Goal: Information Seeking & Learning: Learn about a topic

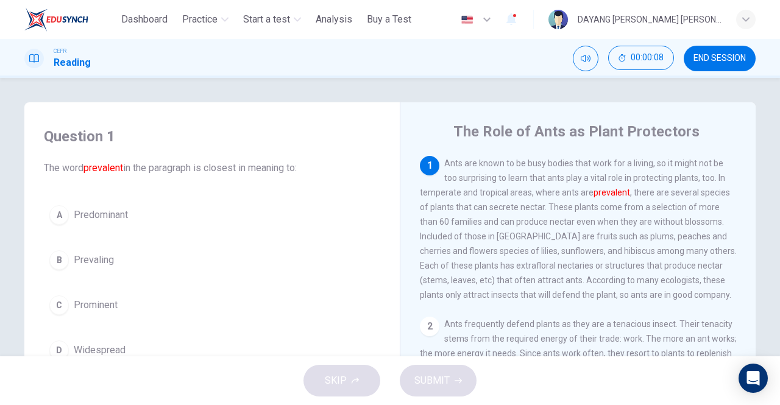
click at [55, 308] on div "C" at bounding box center [59, 306] width 20 height 20
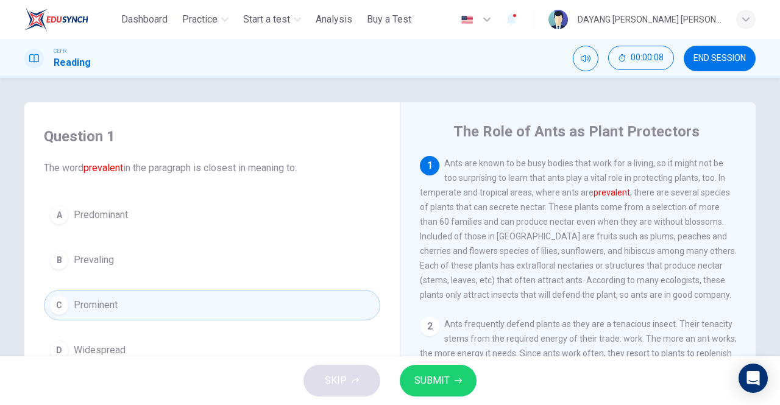
click at [461, 380] on icon "button" at bounding box center [458, 380] width 7 height 7
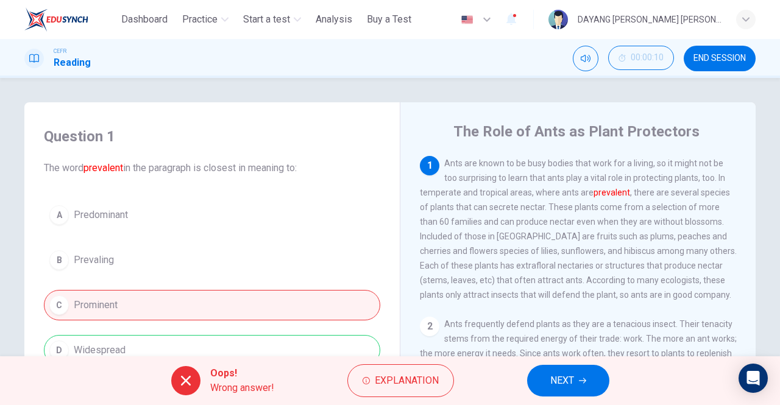
click at [538, 382] on button "NEXT" at bounding box center [568, 381] width 82 height 32
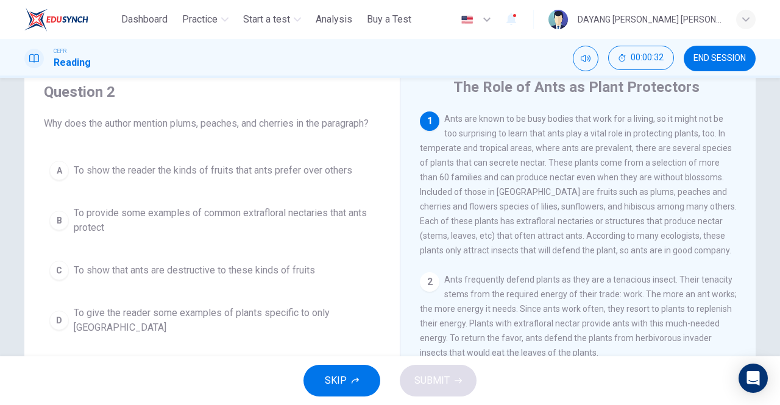
scroll to position [44, 0]
click at [60, 163] on div "A" at bounding box center [59, 172] width 20 height 20
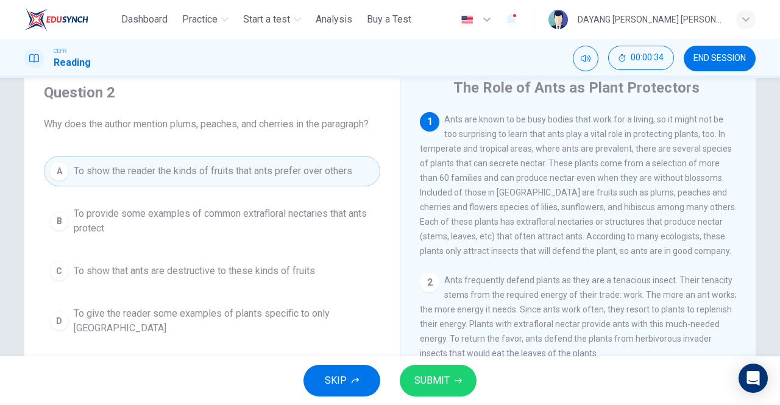
click at [443, 386] on span "SUBMIT" at bounding box center [431, 380] width 35 height 17
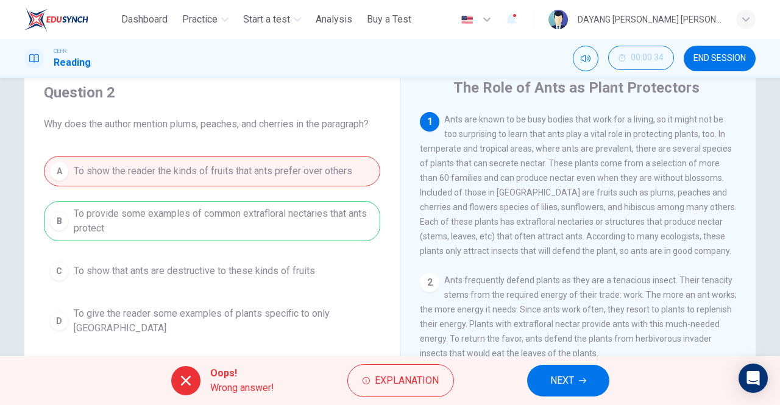
click at [553, 375] on span "NEXT" at bounding box center [562, 380] width 24 height 17
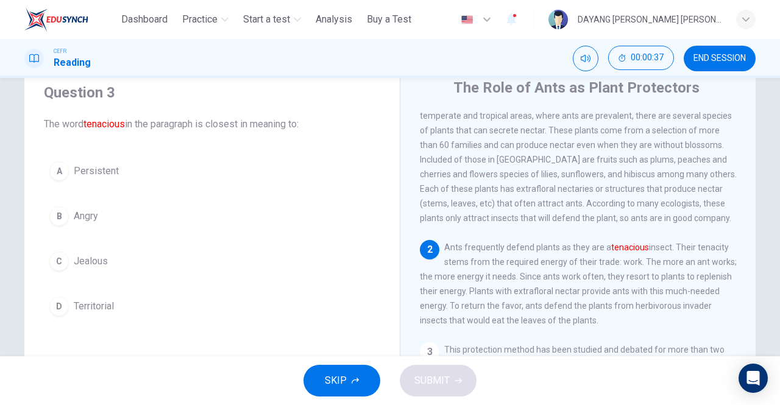
scroll to position [38, 0]
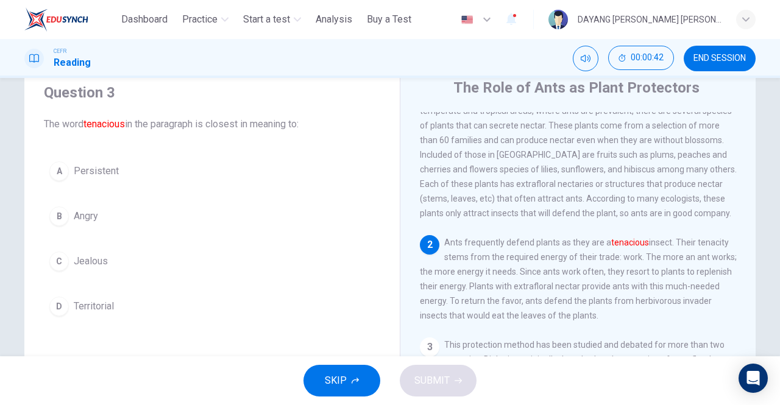
click at [63, 165] on div "A" at bounding box center [59, 172] width 20 height 20
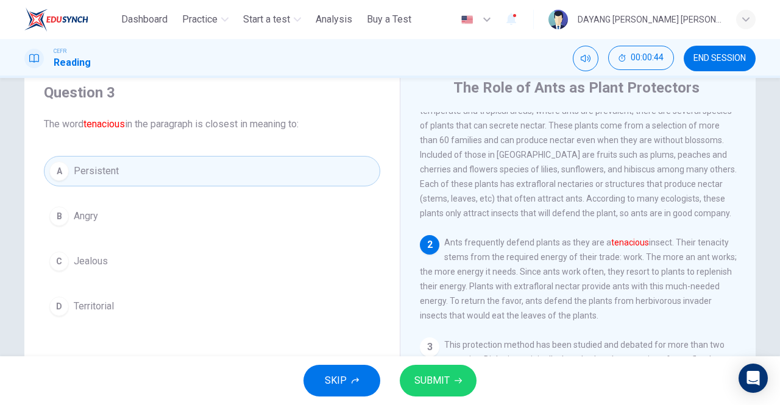
click at [460, 380] on icon "button" at bounding box center [458, 380] width 7 height 5
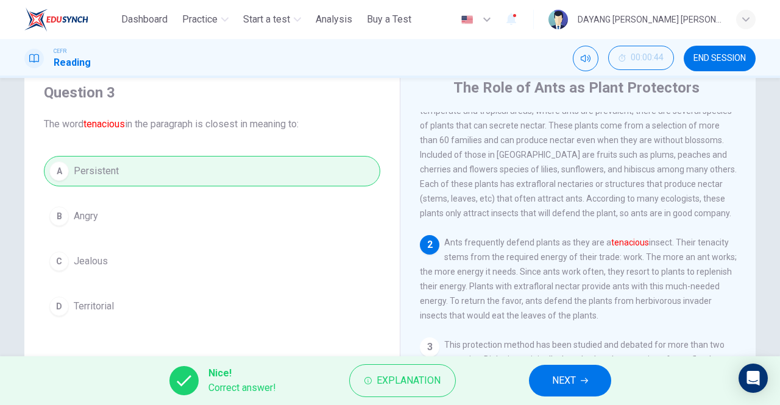
click at [531, 383] on button "NEXT" at bounding box center [570, 381] width 82 height 32
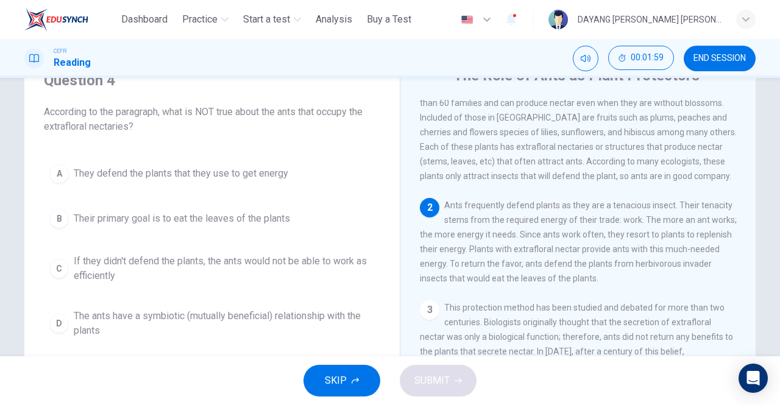
scroll to position [66, 0]
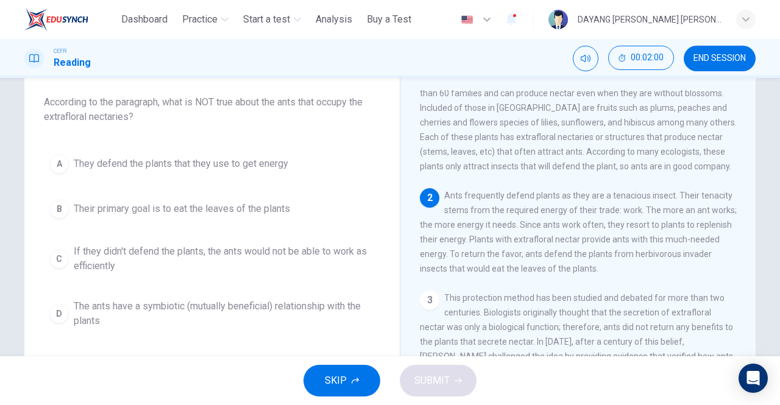
click at [60, 305] on div "D" at bounding box center [59, 314] width 20 height 20
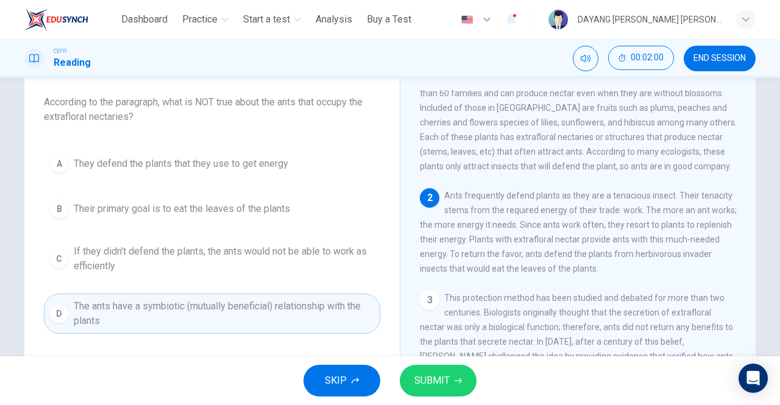
click at [417, 374] on span "SUBMIT" at bounding box center [431, 380] width 35 height 17
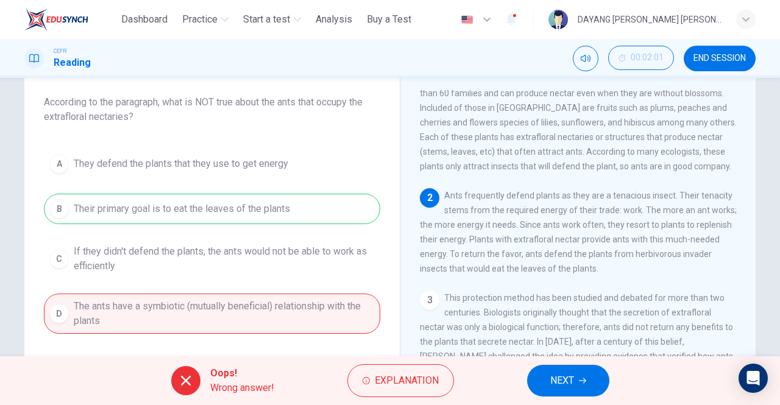
click at [552, 377] on span "NEXT" at bounding box center [562, 380] width 24 height 17
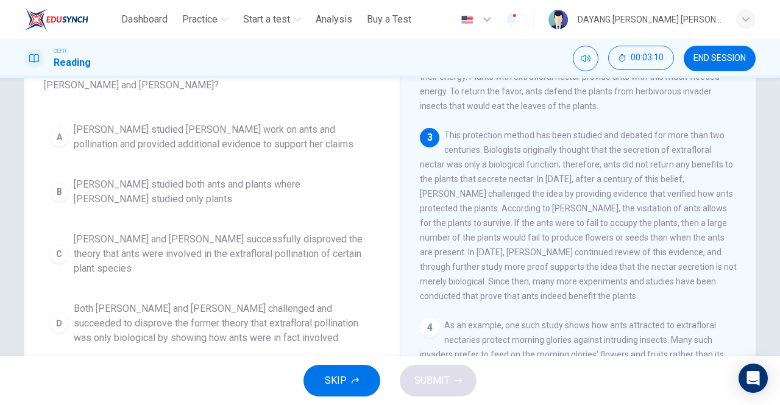
scroll to position [97, 0]
click at [37, 311] on div "Question 5 According to the paragraph, what is true about the relationship betw…" at bounding box center [212, 191] width 356 height 346
click at [56, 317] on div "D" at bounding box center [59, 324] width 20 height 20
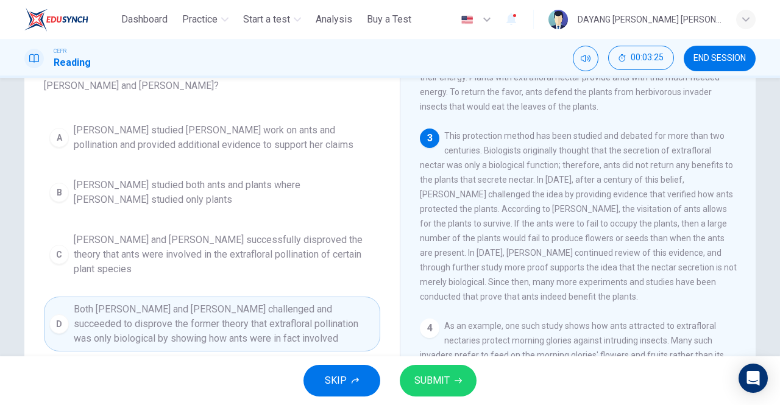
click at [424, 383] on span "SUBMIT" at bounding box center [431, 380] width 35 height 17
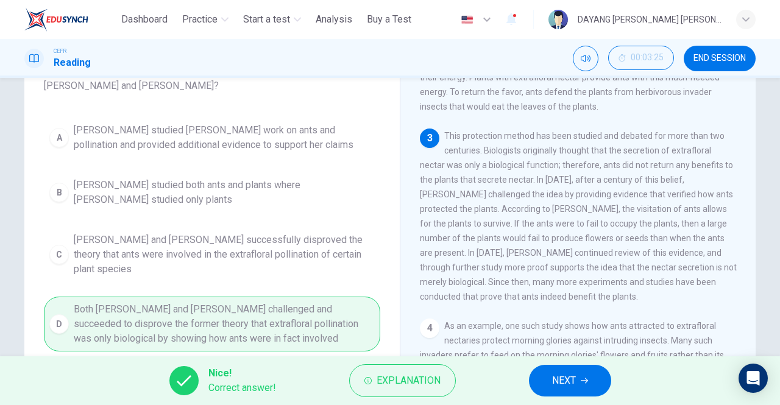
click at [586, 371] on button "NEXT" at bounding box center [570, 381] width 82 height 32
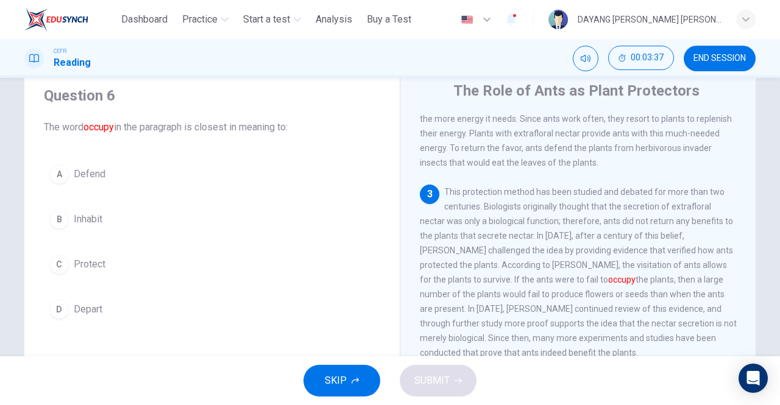
scroll to position [41, 0]
click at [79, 179] on span "Defend" at bounding box center [90, 173] width 32 height 15
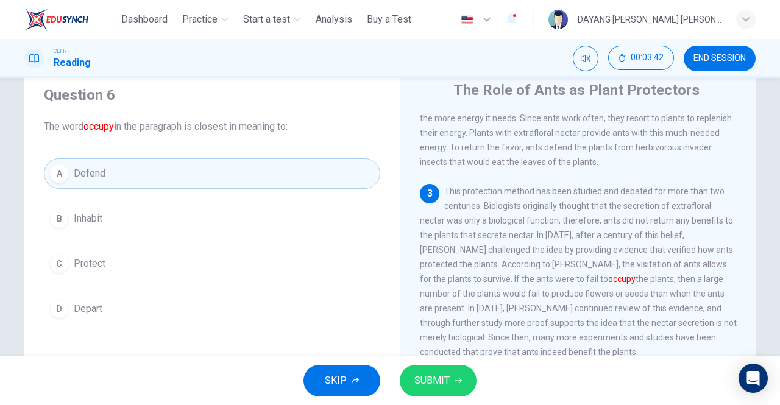
click at [441, 388] on span "SUBMIT" at bounding box center [431, 380] width 35 height 17
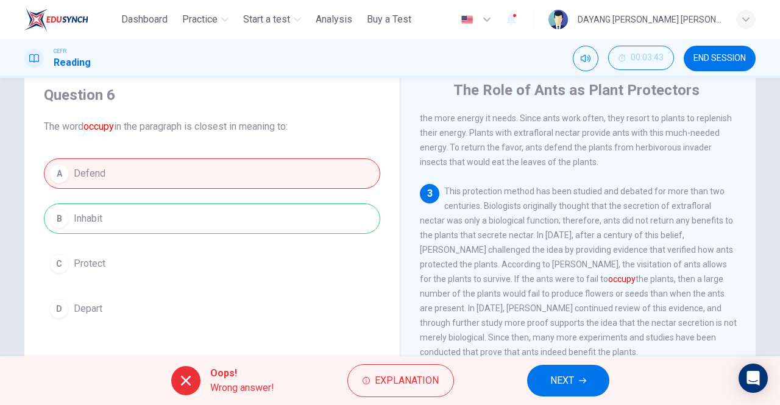
click at [552, 386] on span "NEXT" at bounding box center [562, 380] width 24 height 17
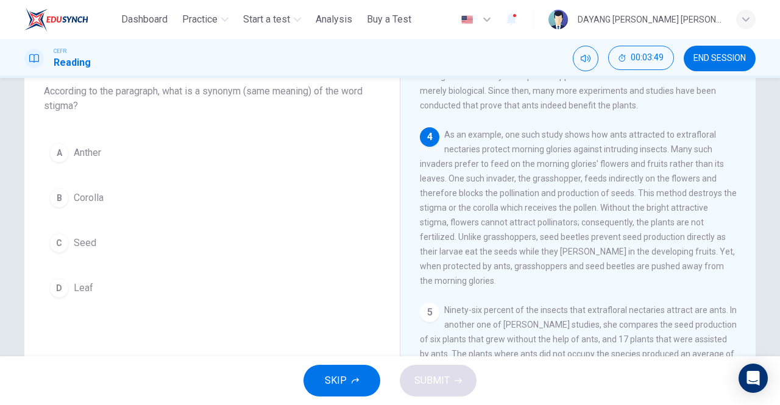
scroll to position [77, 0]
click at [85, 154] on span "Anther" at bounding box center [87, 153] width 27 height 15
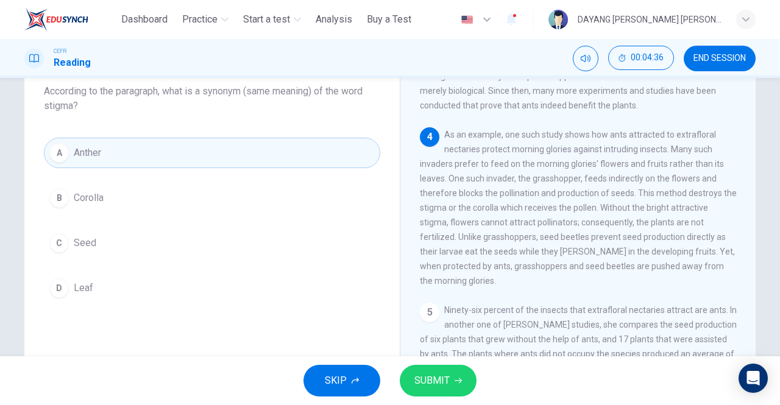
click at [445, 372] on span "SUBMIT" at bounding box center [431, 380] width 35 height 17
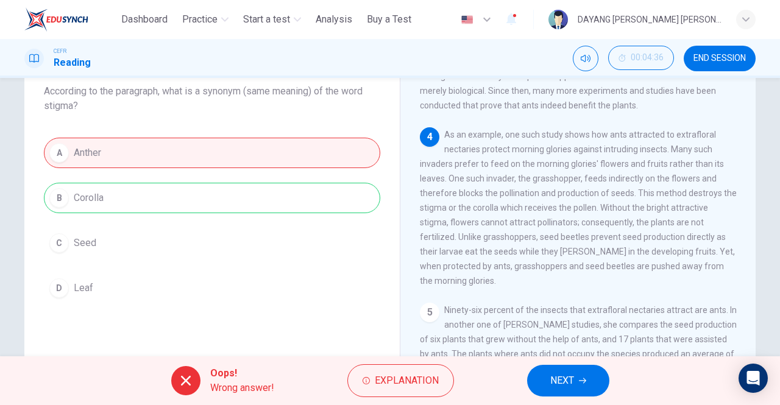
click at [550, 386] on span "NEXT" at bounding box center [562, 380] width 24 height 17
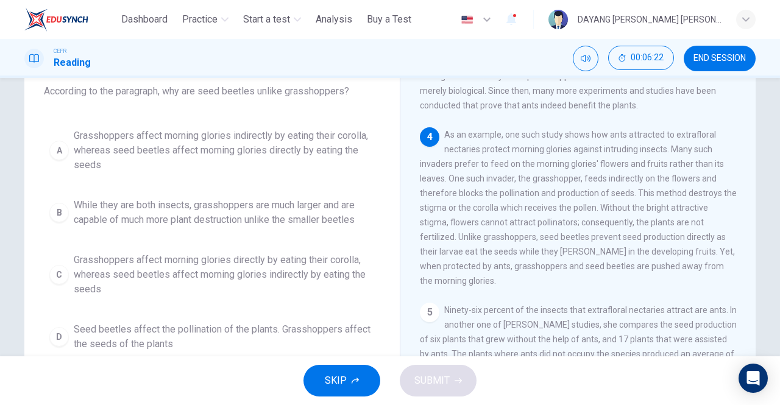
click at [51, 151] on div "A" at bounding box center [59, 151] width 20 height 20
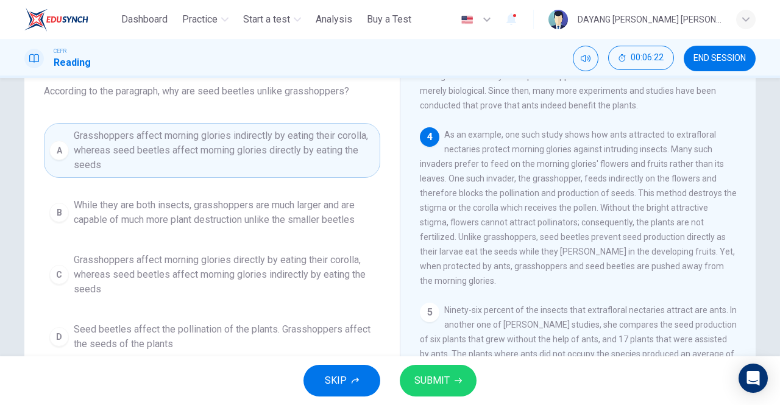
click at [444, 387] on span "SUBMIT" at bounding box center [431, 380] width 35 height 17
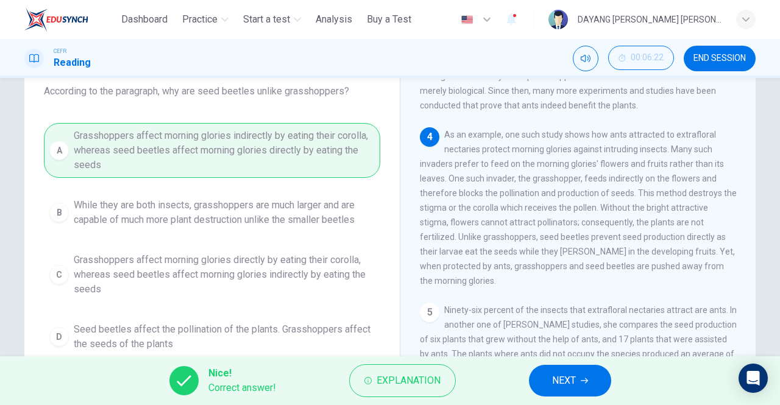
click at [554, 389] on span "NEXT" at bounding box center [564, 380] width 24 height 17
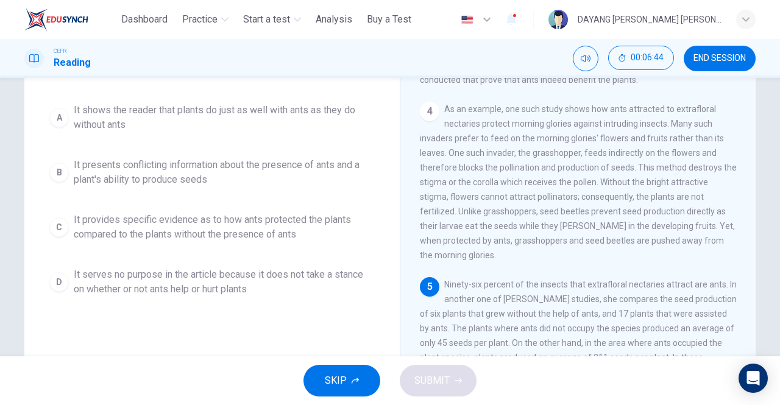
scroll to position [102, 0]
click at [74, 238] on span "It provides specific evidence as to how ants protected the plants compared to t…" at bounding box center [224, 227] width 301 height 29
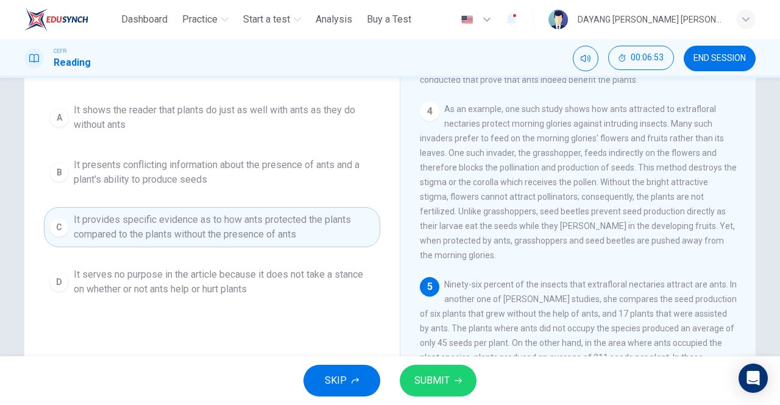
click at [424, 374] on span "SUBMIT" at bounding box center [431, 380] width 35 height 17
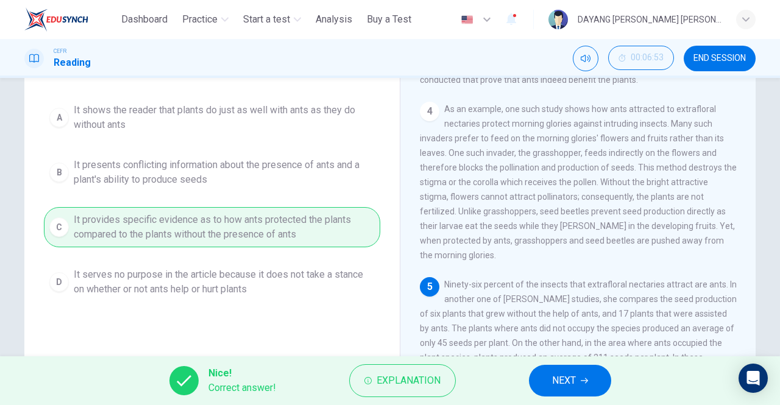
click at [552, 382] on span "NEXT" at bounding box center [564, 380] width 24 height 17
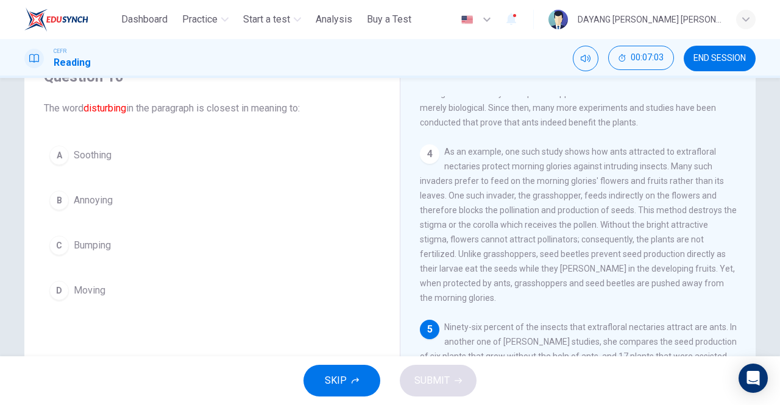
scroll to position [60, 0]
click at [59, 199] on div "B" at bounding box center [59, 201] width 20 height 20
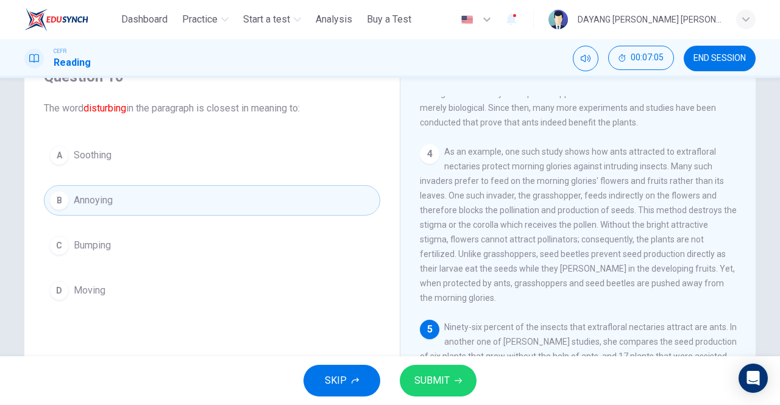
click at [57, 282] on div "D" at bounding box center [59, 291] width 20 height 20
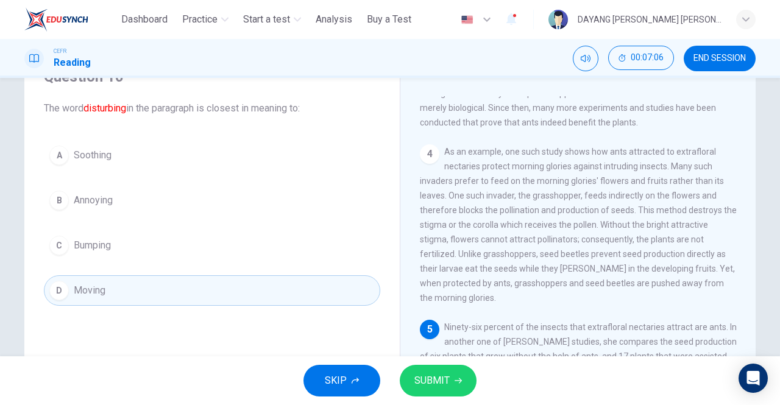
click at [54, 206] on div "B" at bounding box center [59, 201] width 20 height 20
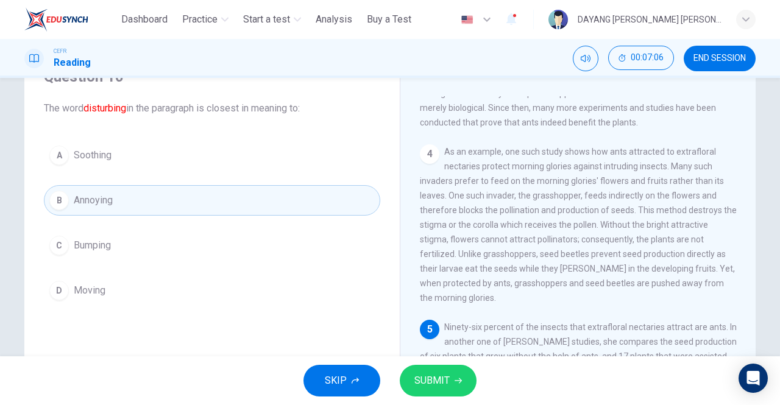
click at [456, 383] on icon "button" at bounding box center [458, 380] width 7 height 7
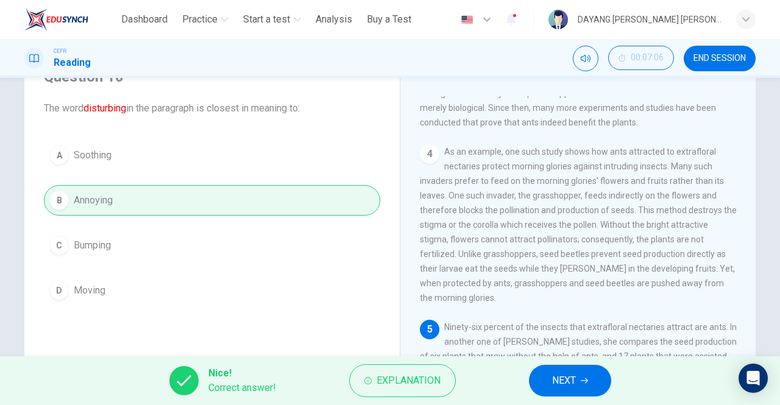
click at [563, 388] on span "NEXT" at bounding box center [564, 380] width 24 height 17
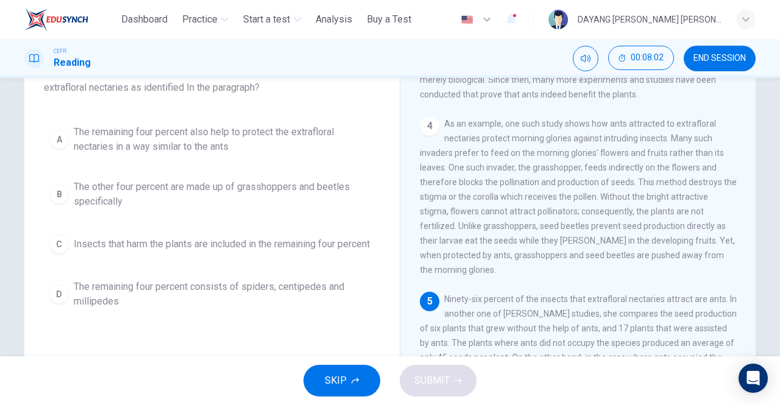
scroll to position [94, 0]
click at [89, 253] on span "Insects that harm the plants are included in the remaining four percent" at bounding box center [222, 245] width 296 height 15
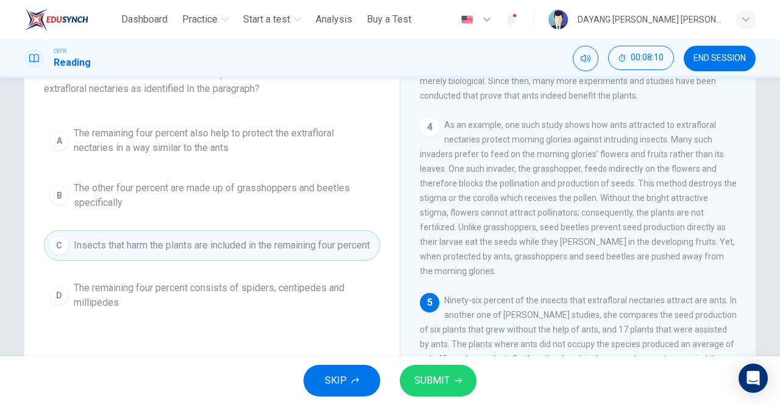
click at [456, 382] on icon "button" at bounding box center [458, 380] width 7 height 7
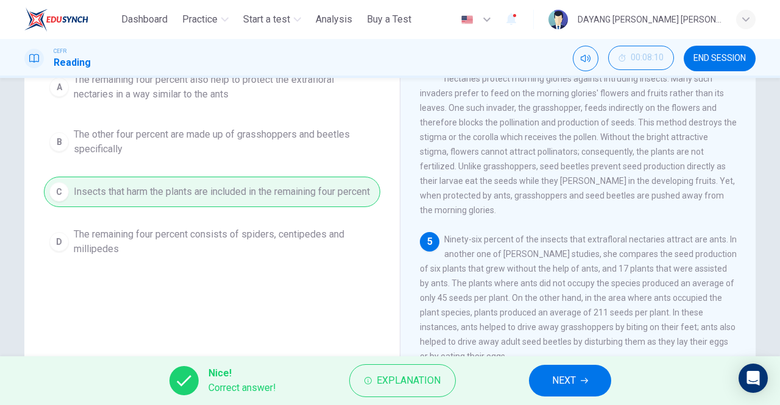
scroll to position [148, 0]
click at [562, 387] on span "NEXT" at bounding box center [564, 380] width 24 height 17
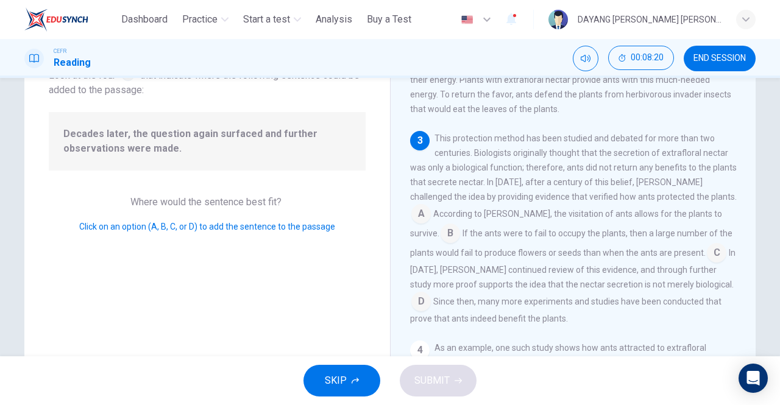
scroll to position [197, 0]
click at [707, 264] on input at bounding box center [717, 254] width 20 height 20
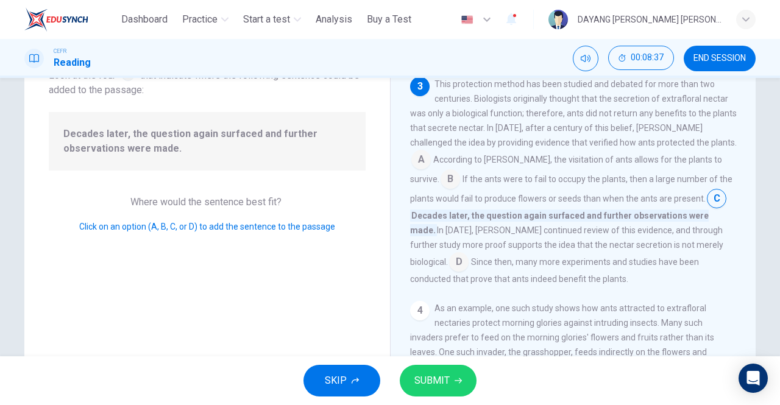
scroll to position [252, 0]
click at [469, 262] on input at bounding box center [459, 263] width 20 height 20
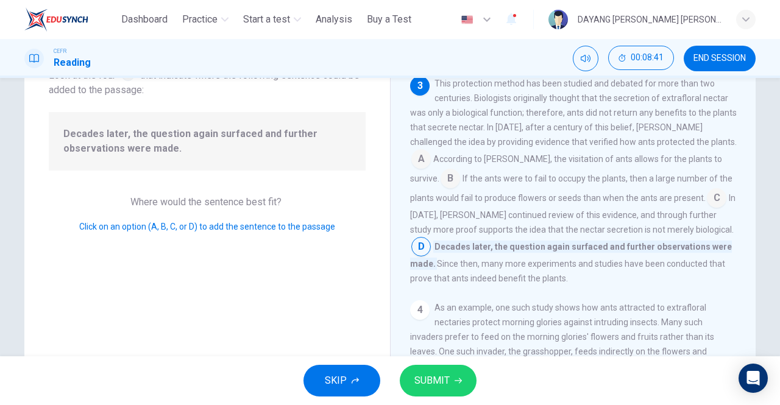
click at [469, 377] on button "SUBMIT" at bounding box center [438, 381] width 77 height 32
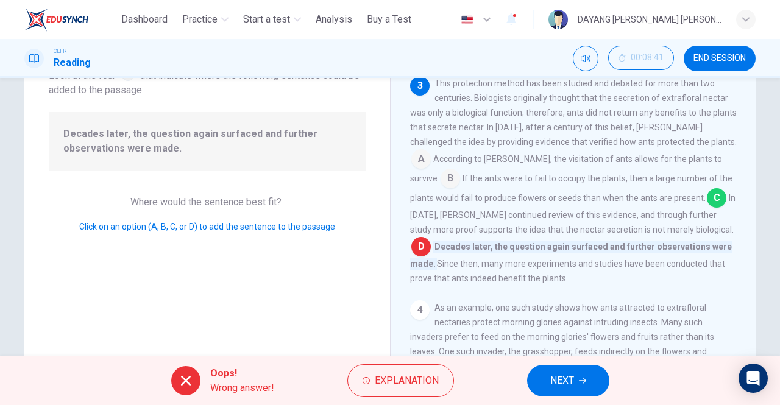
click at [573, 387] on span "NEXT" at bounding box center [562, 380] width 24 height 17
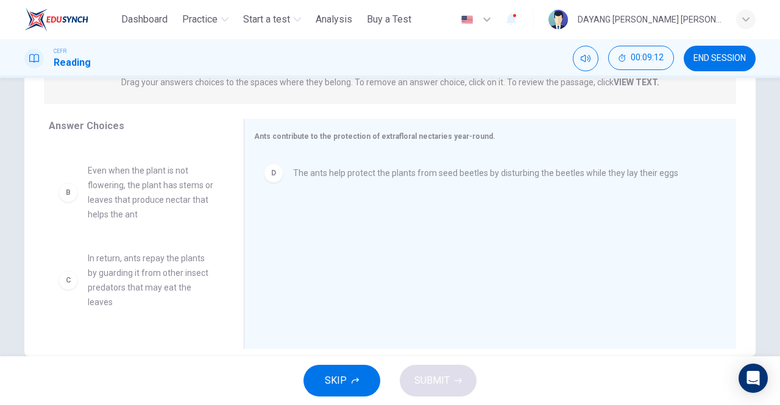
scroll to position [45, 0]
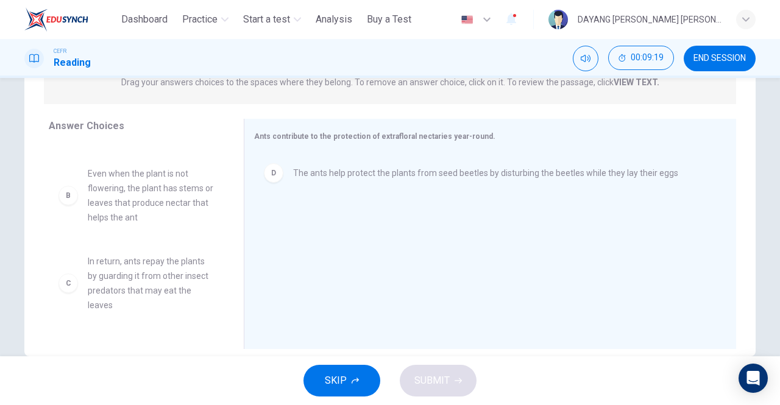
click at [722, 56] on span "END SESSION" at bounding box center [720, 59] width 52 height 10
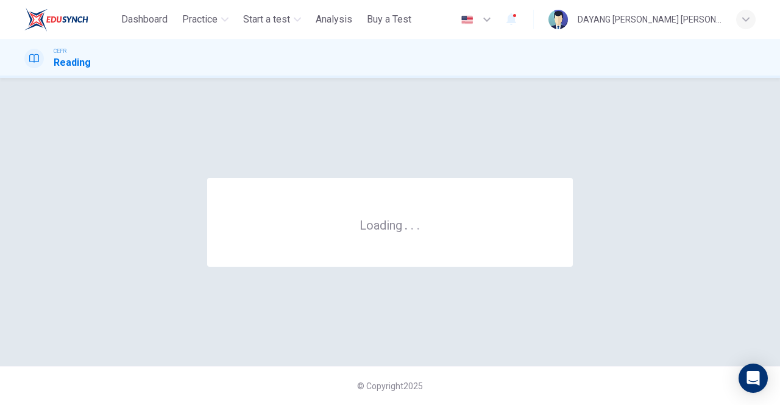
scroll to position [0, 0]
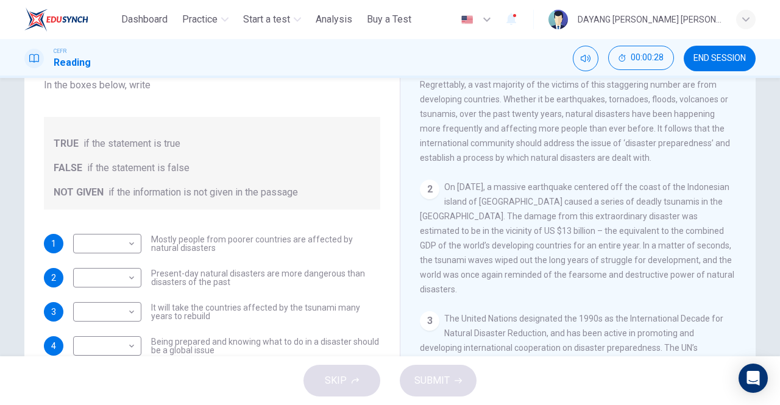
scroll to position [238, 0]
click at [111, 247] on body "This site uses cookies, as explained in our Privacy Policy . If you agree to th…" at bounding box center [390, 202] width 780 height 405
click at [93, 281] on li "FALSE" at bounding box center [107, 283] width 68 height 20
type input "*****"
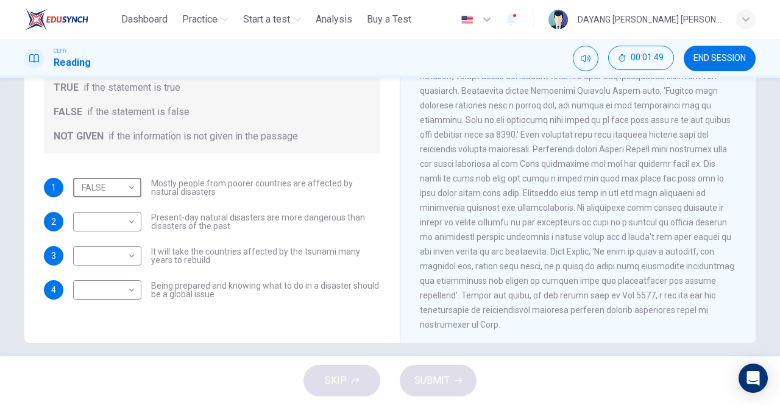
scroll to position [190, 0]
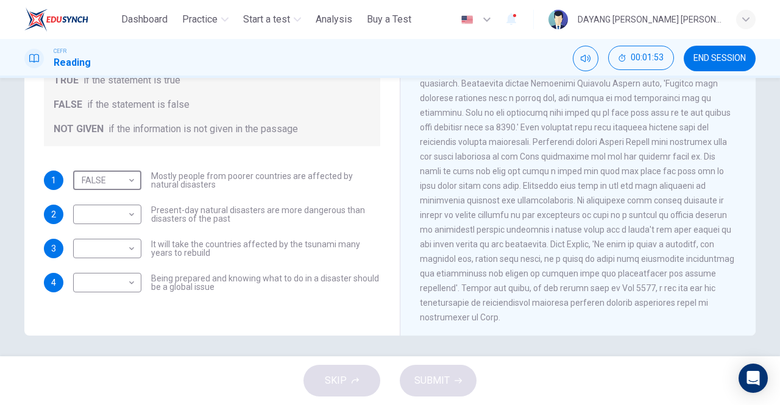
click at [100, 252] on body "This site uses cookies, as explained in our Privacy Policy . If you agree to th…" at bounding box center [390, 202] width 780 height 405
click at [91, 267] on li "TRUE" at bounding box center [107, 268] width 68 height 20
type input "****"
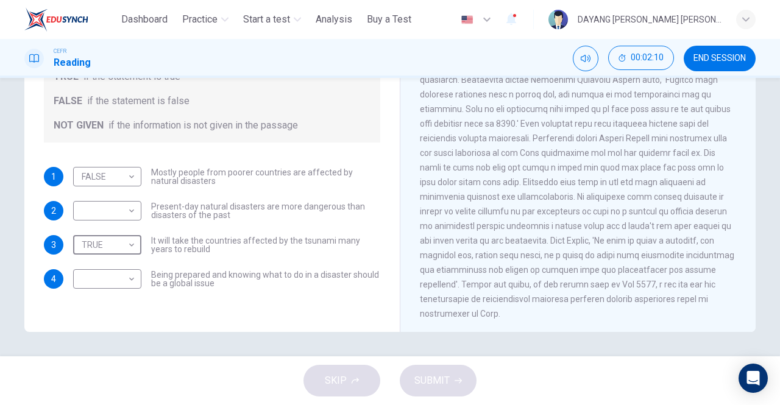
click at [93, 275] on body "This site uses cookies, as explained in our Privacy Policy . If you agree to th…" at bounding box center [390, 202] width 780 height 405
click at [80, 335] on li "NOT GIVEN" at bounding box center [107, 337] width 68 height 20
type input "*********"
click at [88, 329] on div "Questions 1 - 4 Do the following statements agree with the information given in…" at bounding box center [212, 126] width 356 height 411
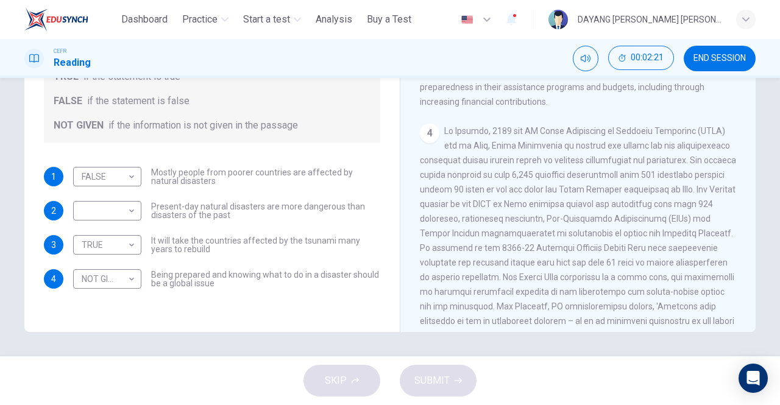
scroll to position [519, 0]
click at [86, 211] on body "This site uses cookies, as explained in our Privacy Policy . If you agree to th…" at bounding box center [390, 202] width 780 height 405
click at [88, 247] on li "FALSE" at bounding box center [107, 250] width 68 height 20
type input "*****"
click at [443, 382] on span "SUBMIT" at bounding box center [431, 380] width 35 height 17
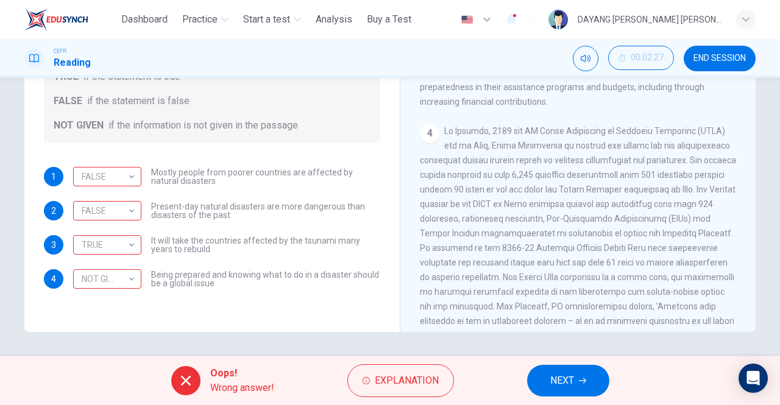
click at [96, 177] on div "FALSE" at bounding box center [105, 177] width 64 height 35
click at [96, 209] on div "FALSE" at bounding box center [105, 211] width 64 height 35
click at [102, 245] on div "TRUE" at bounding box center [105, 245] width 64 height 35
click at [98, 274] on div "NOT GIVEN" at bounding box center [105, 279] width 64 height 35
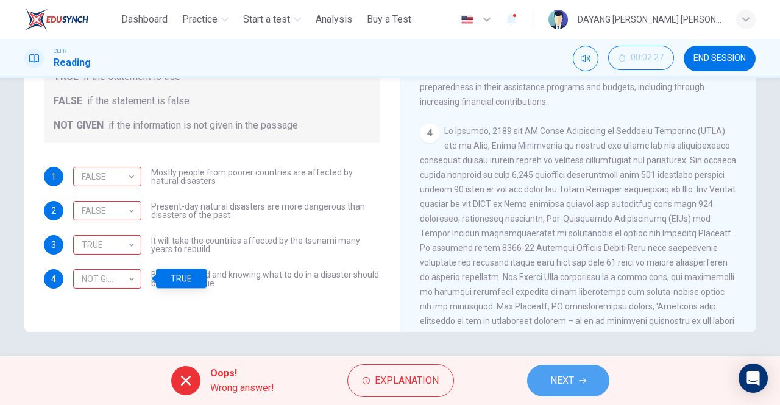
click at [565, 382] on span "NEXT" at bounding box center [562, 380] width 24 height 17
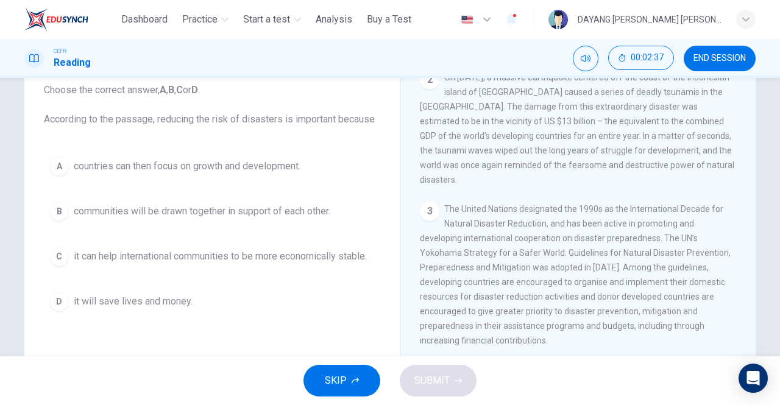
scroll to position [78, 0]
click at [52, 162] on div "A" at bounding box center [59, 167] width 20 height 20
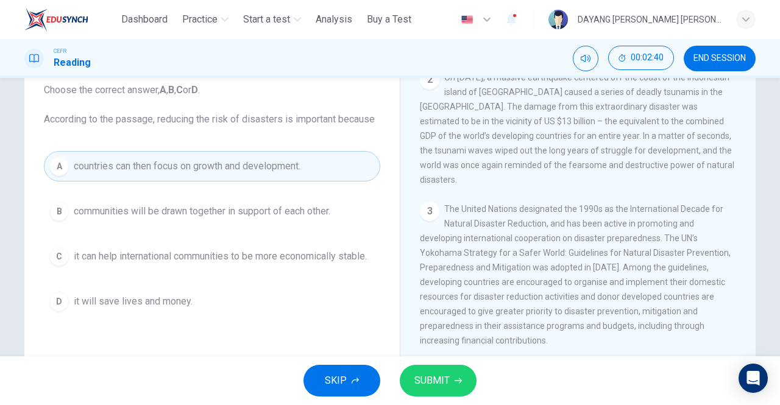
click at [447, 386] on span "SUBMIT" at bounding box center [431, 380] width 35 height 17
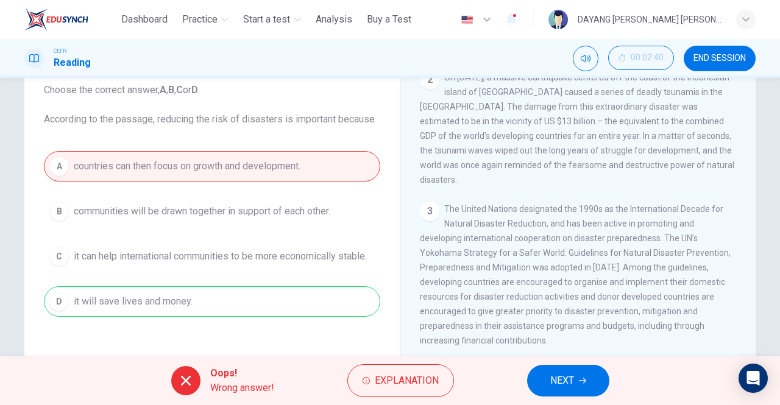
click at [551, 380] on span "NEXT" at bounding box center [562, 380] width 24 height 17
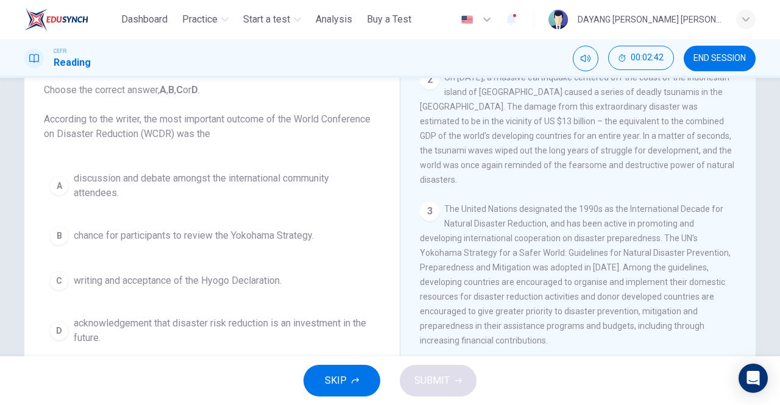
click at [723, 57] on span "END SESSION" at bounding box center [720, 59] width 52 height 10
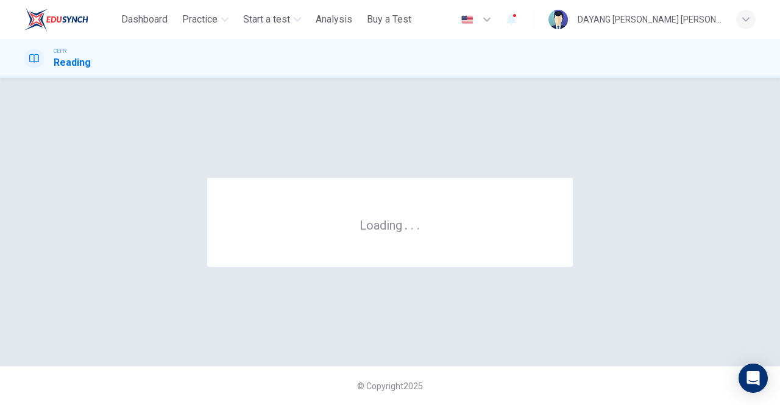
scroll to position [0, 0]
